Goal: Information Seeking & Learning: Find specific page/section

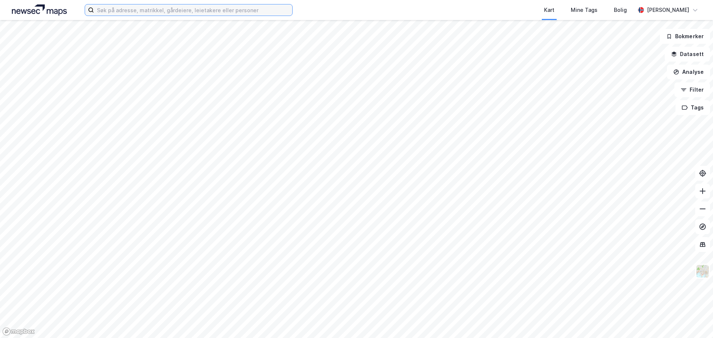
click at [116, 11] on input at bounding box center [193, 9] width 198 height 11
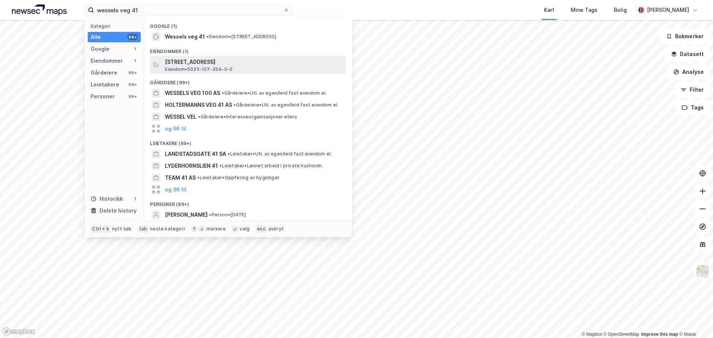
click at [223, 63] on span "[STREET_ADDRESS]" at bounding box center [254, 62] width 178 height 9
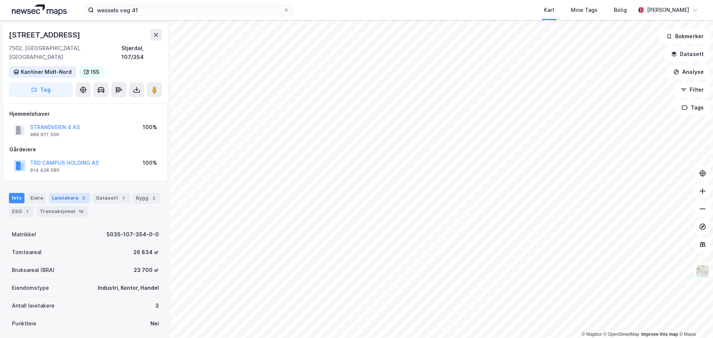
click at [58, 193] on div "Leietakere 3" at bounding box center [69, 198] width 41 height 10
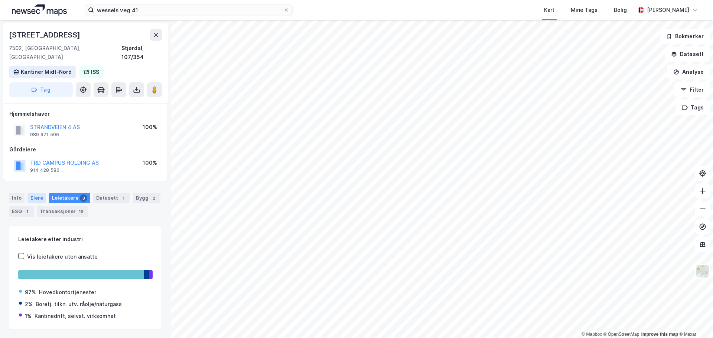
click at [35, 193] on div "Eiere" at bounding box center [36, 198] width 19 height 10
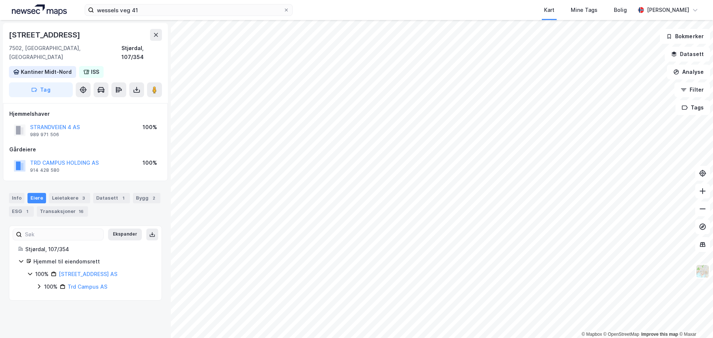
click at [38, 284] on icon at bounding box center [39, 287] width 6 height 6
click at [46, 296] on icon at bounding box center [48, 299] width 6 height 6
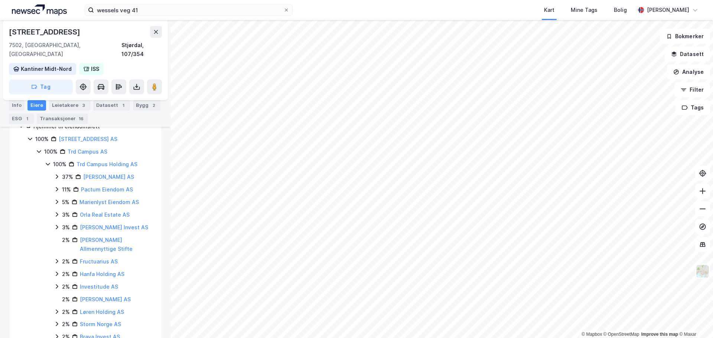
scroll to position [134, 0]
click at [136, 14] on input "wessels veg 41" at bounding box center [188, 9] width 189 height 11
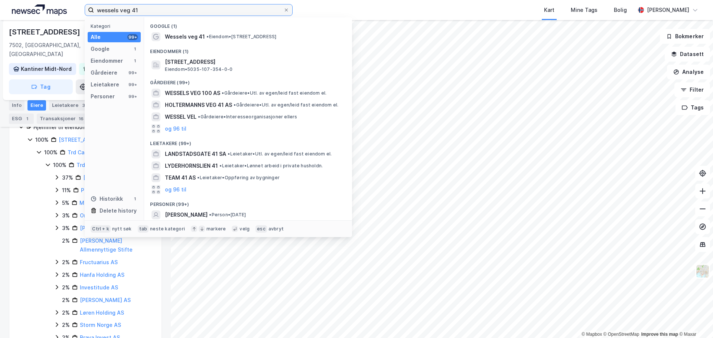
click at [138, 10] on input "wessels veg 41" at bounding box center [188, 9] width 189 height 11
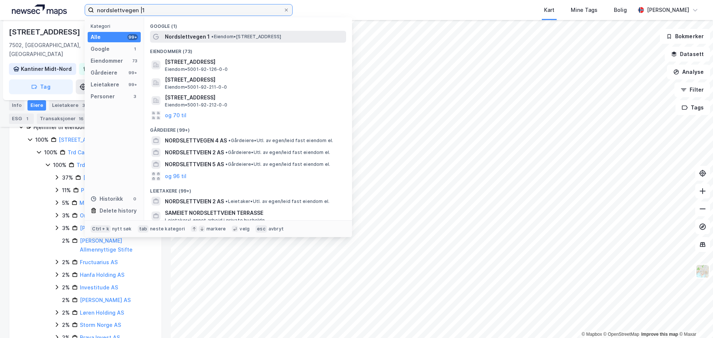
type input "nordslettvegen |1"
click at [246, 36] on span "• Eiendom • [STREET_ADDRESS]" at bounding box center [246, 37] width 70 height 6
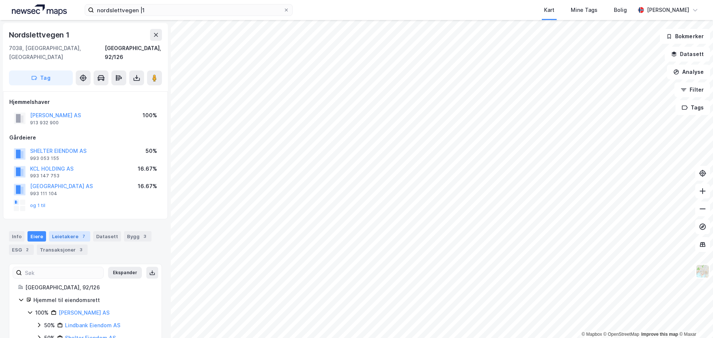
click at [61, 231] on div "Leietakere 7" at bounding box center [69, 236] width 41 height 10
